Goal: Information Seeking & Learning: Learn about a topic

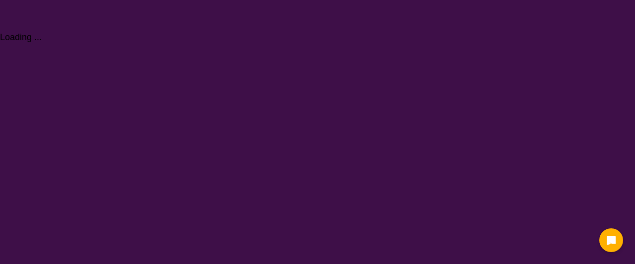
select select "[MEDICAL_DATA]"
select select "AG"
select select "i-don-t-know"
select select "[MEDICAL_DATA]"
select select "AG"
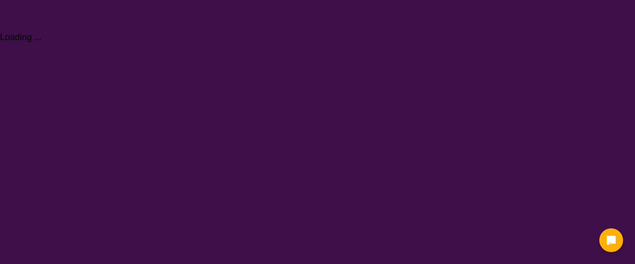
select select "i-don-t-know"
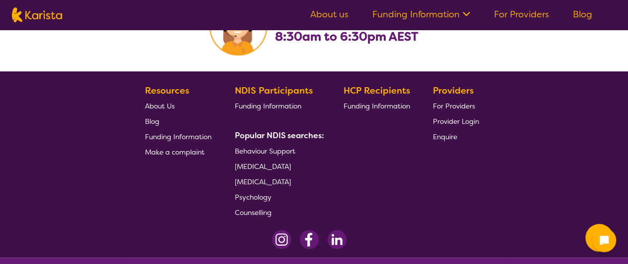
scroll to position [2183, 0]
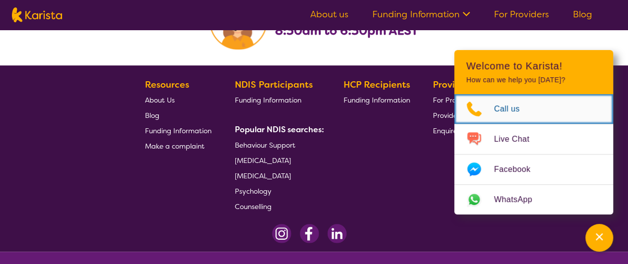
click at [511, 112] on span "Call us" at bounding box center [513, 109] width 38 height 15
click at [504, 109] on span "Call us" at bounding box center [513, 109] width 38 height 15
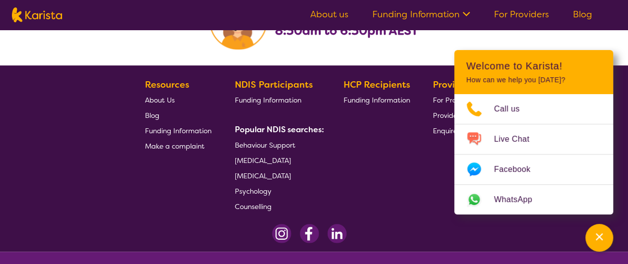
click at [359, 182] on div "HCP Recipients Funding Information" at bounding box center [378, 145] width 70 height 137
click at [291, 165] on span "[MEDICAL_DATA]" at bounding box center [263, 160] width 56 height 9
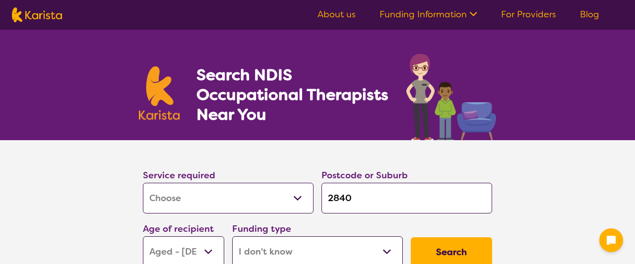
select select "[MEDICAL_DATA]"
select select "AG"
select select "i-don-t-know"
select select "[MEDICAL_DATA]"
select select "AG"
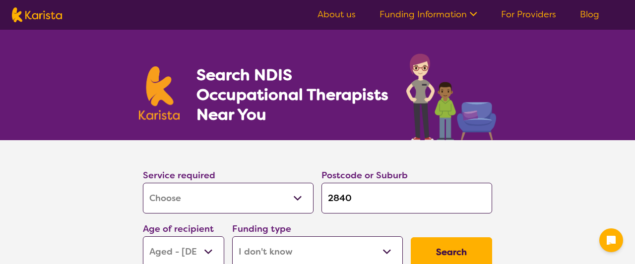
select select "i-don-t-know"
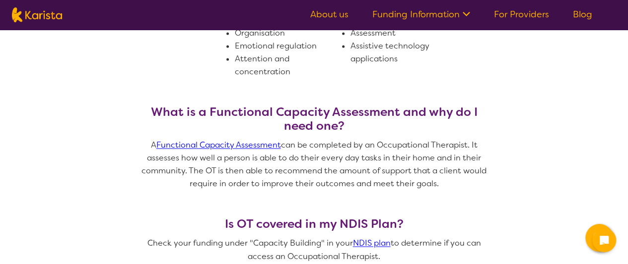
scroll to position [695, 0]
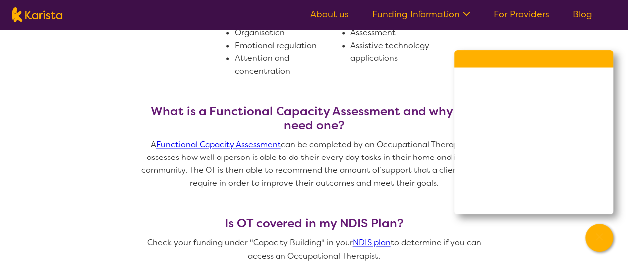
click at [422, 68] on div "Challenging behaviours Fine motor skills Gross motor skills Self-care tasks Fee…" at bounding box center [346, 20] width 223 height 116
click at [426, 74] on div "Challenging behaviours Fine motor skills Gross motor skills Self-care tasks Fee…" at bounding box center [346, 20] width 223 height 116
click at [532, 35] on section "What is an Occupational Therapist (OT)? Occupational Therapists (OT’s) work wit…" at bounding box center [314, 249] width 628 height 1014
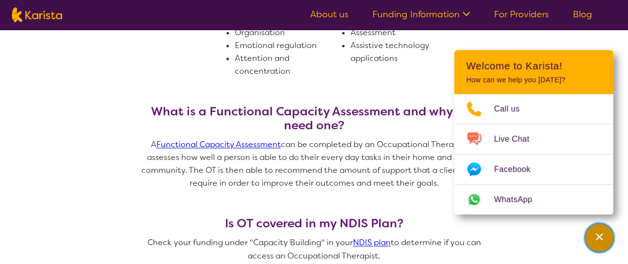
click at [600, 244] on div "Channel Menu" at bounding box center [599, 238] width 20 height 22
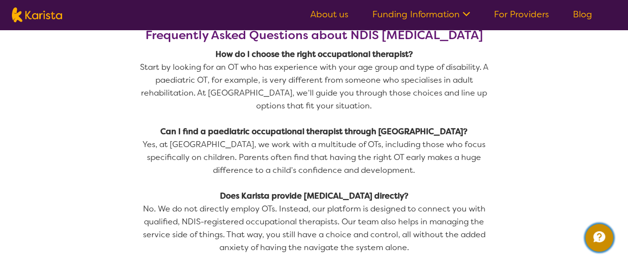
scroll to position [1092, 0]
